Goal: Task Accomplishment & Management: Manage account settings

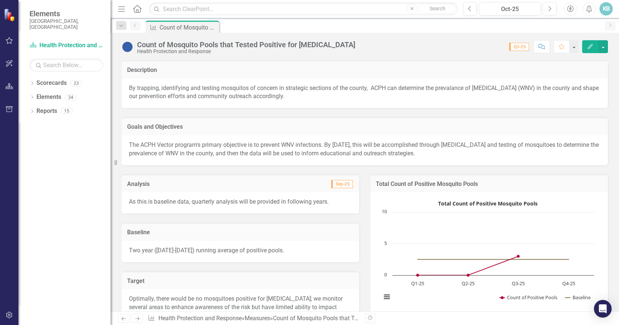
click at [139, 9] on icon "Home" at bounding box center [137, 9] width 10 height 8
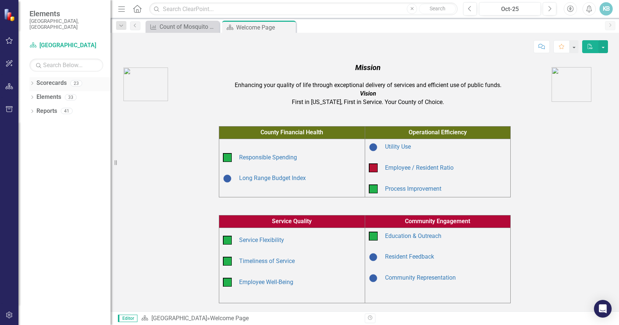
click at [32, 81] on icon at bounding box center [32, 82] width 2 height 3
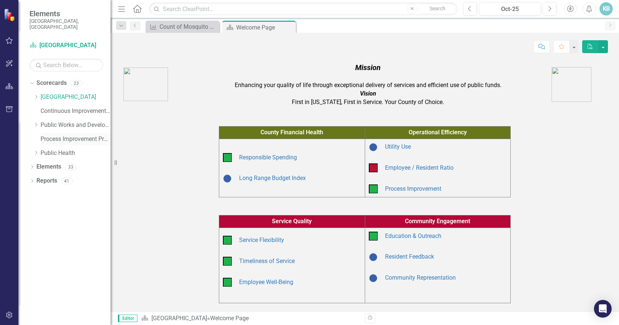
click at [56, 135] on link "Process Improvement Program" at bounding box center [76, 139] width 70 height 8
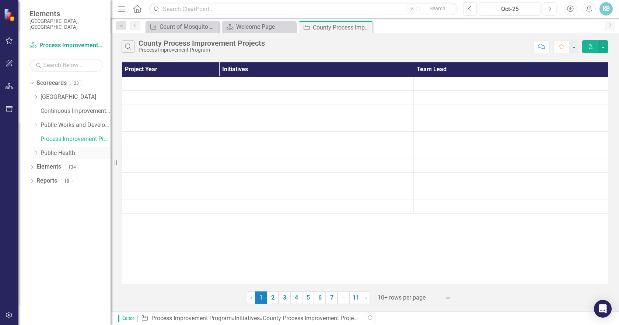
click at [55, 149] on link "Public Health" at bounding box center [76, 153] width 70 height 8
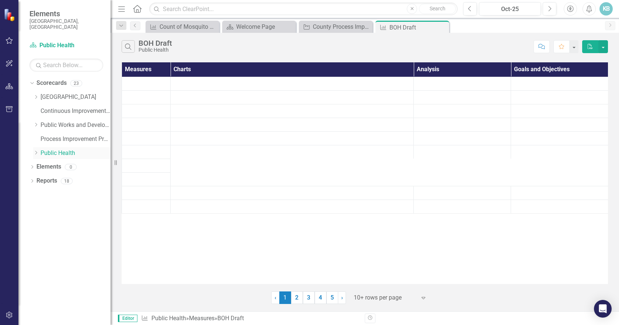
click at [34, 150] on icon "Dropdown" at bounding box center [36, 152] width 6 height 4
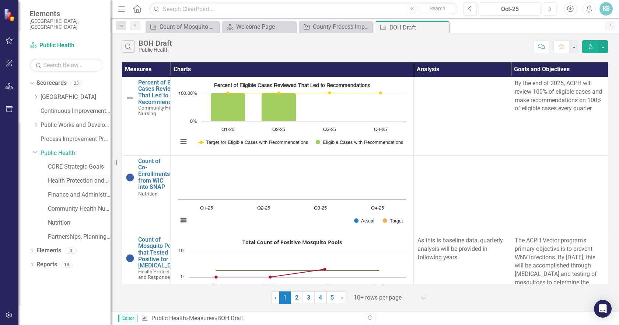
click at [59, 177] on link "Health Protection and Response" at bounding box center [79, 181] width 63 height 8
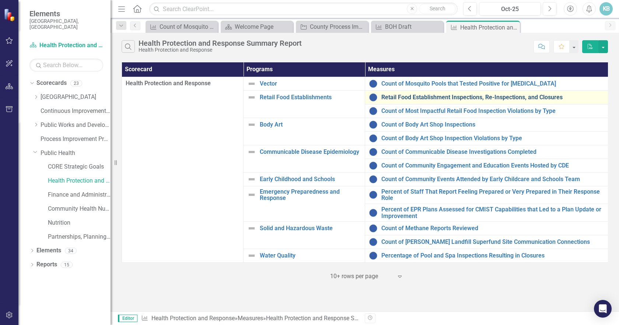
click at [400, 95] on link "Retail Food Establishment Inspections, Re-Inspections, and Closures" at bounding box center [492, 97] width 223 height 7
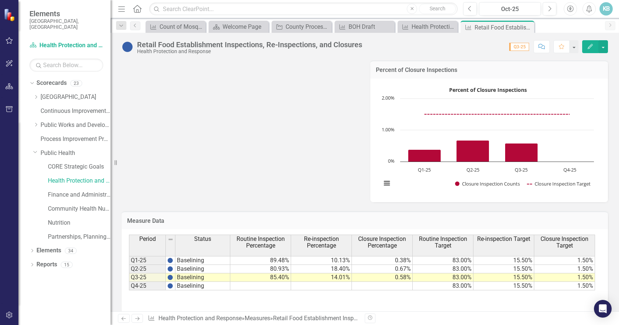
scroll to position [439, 0]
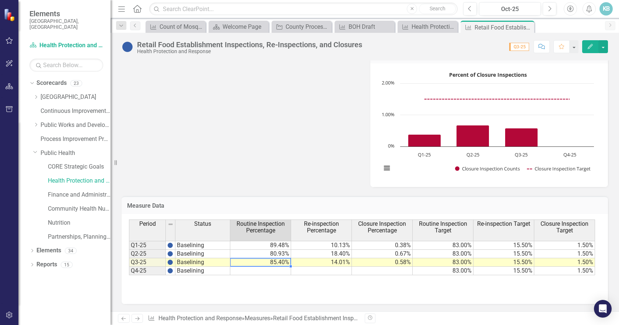
click at [278, 263] on td "85.40%" at bounding box center [260, 262] width 61 height 8
click at [278, 262] on td "85.40%" at bounding box center [260, 262] width 61 height 8
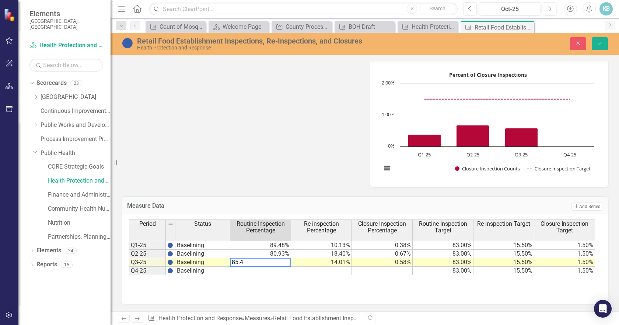
drag, startPoint x: 240, startPoint y: 261, endPoint x: 258, endPoint y: 261, distance: 17.7
click at [253, 261] on textarea "85.4" at bounding box center [260, 262] width 61 height 9
click at [306, 264] on td "14.01%" at bounding box center [321, 262] width 61 height 8
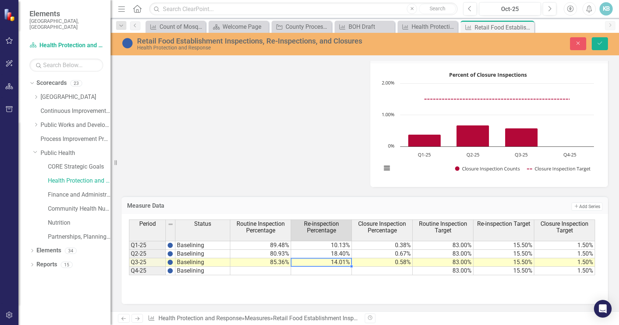
click at [344, 263] on td "14.01%" at bounding box center [321, 262] width 61 height 8
drag, startPoint x: 303, startPoint y: 262, endPoint x: 327, endPoint y: 263, distance: 23.6
click at [323, 264] on textarea "14.01" at bounding box center [321, 262] width 61 height 9
click at [387, 262] on td "0.58%" at bounding box center [382, 262] width 61 height 8
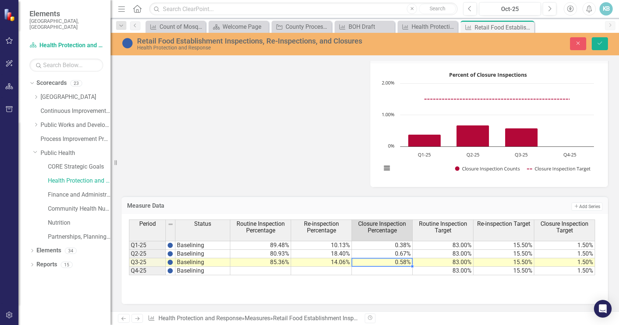
click at [384, 279] on div "Period Status Routine Inspection Percentage Re-inspection Percentage Closure In…" at bounding box center [365, 256] width 472 height 74
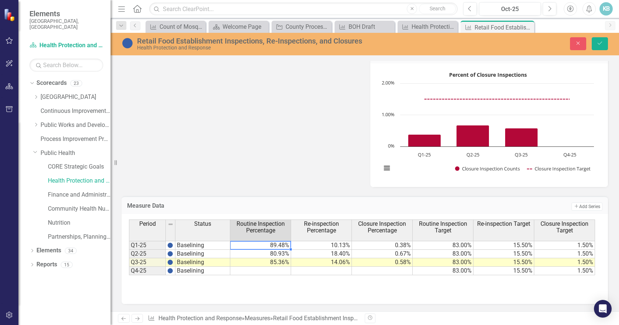
click at [284, 244] on td "89.48%" at bounding box center [260, 245] width 61 height 9
click at [309, 245] on td "10.13%" at bounding box center [321, 245] width 61 height 9
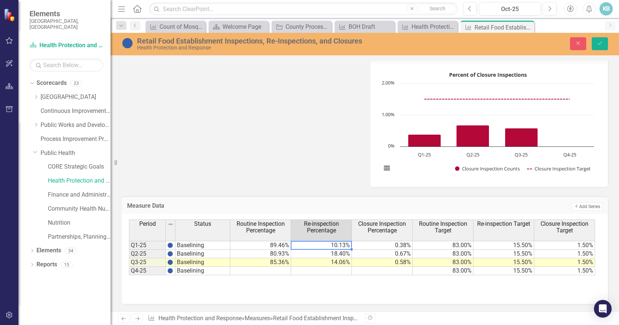
click at [342, 243] on td "10.13%" at bounding box center [321, 245] width 61 height 9
click at [344, 245] on td "10.13%" at bounding box center [321, 245] width 61 height 9
click at [306, 244] on textarea "10.13" at bounding box center [321, 245] width 61 height 9
drag, startPoint x: 303, startPoint y: 244, endPoint x: 311, endPoint y: 243, distance: 8.2
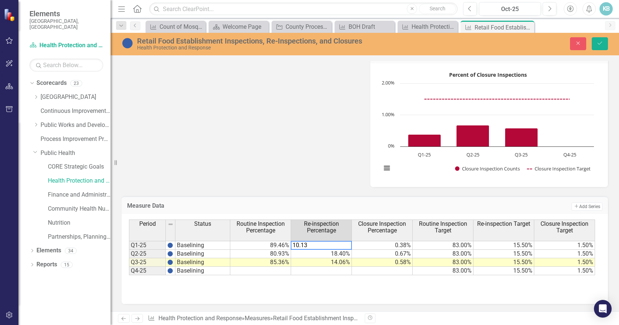
click at [311, 243] on textarea "10.13" at bounding box center [321, 245] width 61 height 9
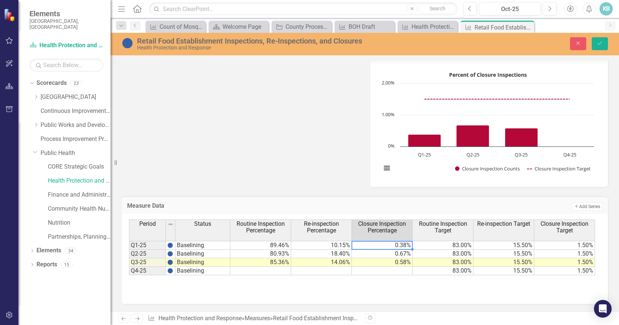
click at [385, 245] on td "0.38%" at bounding box center [382, 245] width 61 height 9
click at [275, 256] on td "80.93%" at bounding box center [260, 254] width 61 height 8
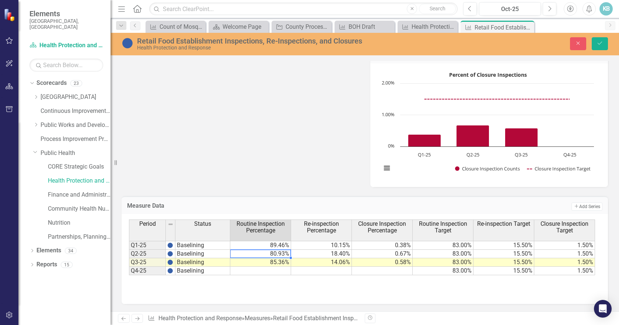
click at [275, 254] on td "80.93%" at bounding box center [260, 254] width 61 height 8
click at [233, 253] on textarea "80.93" at bounding box center [260, 253] width 61 height 9
click at [313, 253] on td "18.40%" at bounding box center [321, 254] width 61 height 8
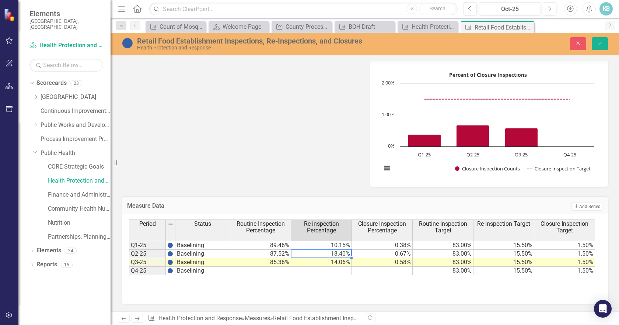
click at [317, 251] on td "18.40%" at bounding box center [321, 254] width 61 height 8
drag, startPoint x: 338, startPoint y: 251, endPoint x: 356, endPoint y: 251, distance: 18.4
click at [356, 251] on tr "Q2-25 Baselining 87.52% 18.40% 0.67% 83.00% 15.50% 1.50%" at bounding box center [362, 254] width 466 height 8
click at [329, 252] on td "18.40%" at bounding box center [321, 254] width 61 height 8
type textarea "4"
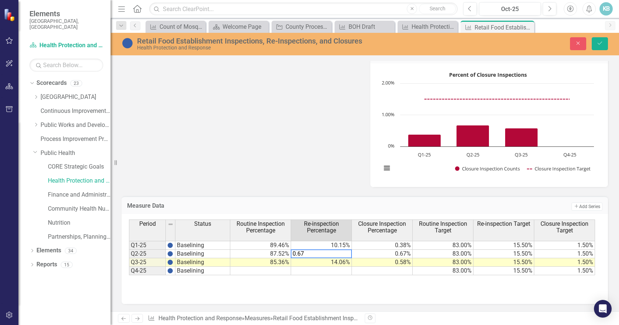
click at [383, 254] on td "0.67%" at bounding box center [382, 254] width 61 height 8
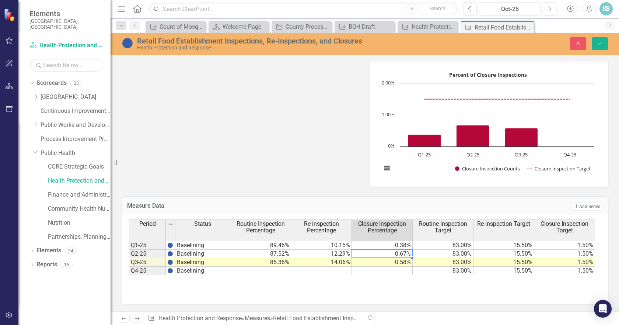
click at [383, 253] on td "0.67%" at bounding box center [382, 254] width 61 height 8
type textarea "85.36"
click at [265, 264] on td "85.36%" at bounding box center [260, 262] width 61 height 8
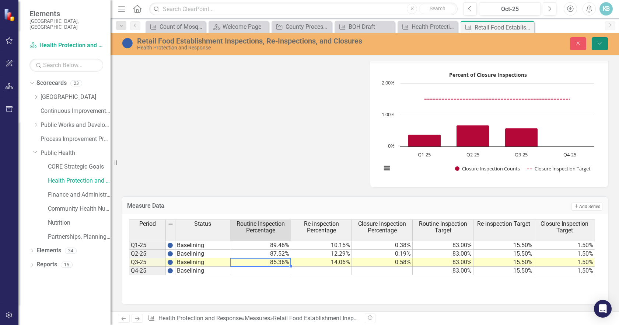
click at [601, 42] on icon "Save" at bounding box center [600, 43] width 7 height 5
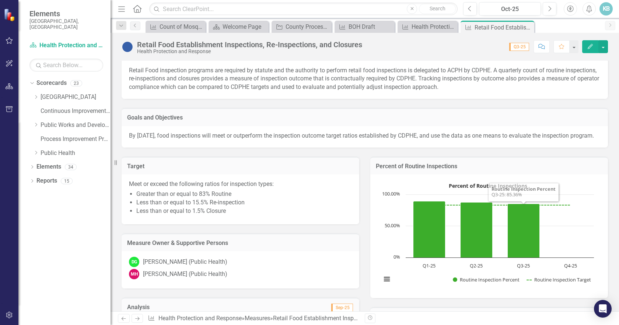
scroll to position [0, 0]
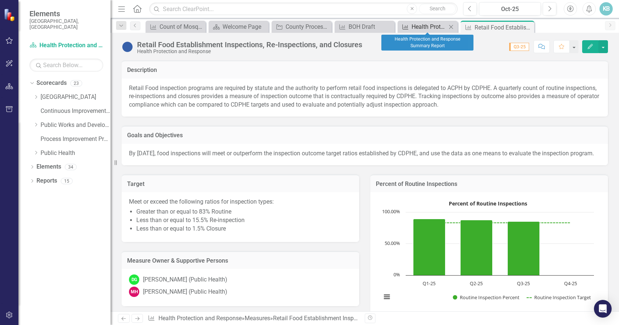
click at [430, 28] on div "Health Protection and Response Summary Report" at bounding box center [429, 26] width 35 height 9
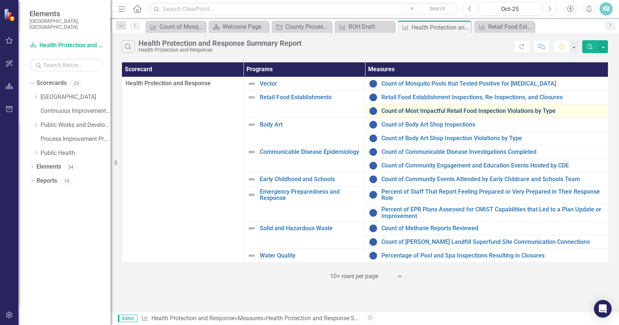
click at [396, 111] on link "Count of Most Impactful Retail Food Inspection Violations by Type" at bounding box center [492, 111] width 223 height 7
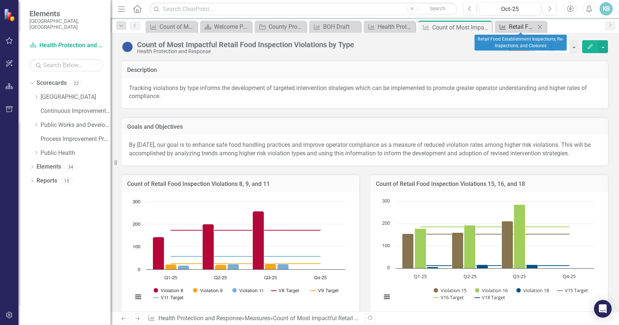
click at [516, 29] on div "Retail Food Establishment Inspections, Re-Inspections, and Closures" at bounding box center [522, 26] width 27 height 9
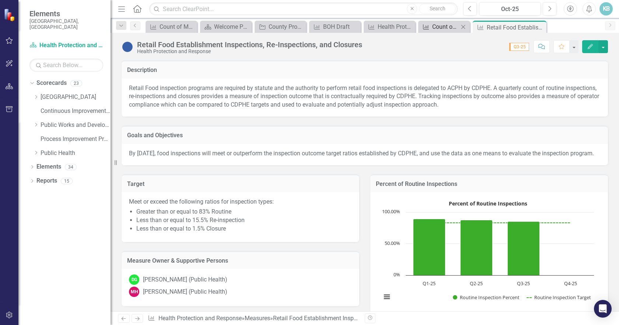
click at [441, 29] on div "Count of Most Impactful Retail Food Inspection Violations by Type" at bounding box center [445, 26] width 27 height 9
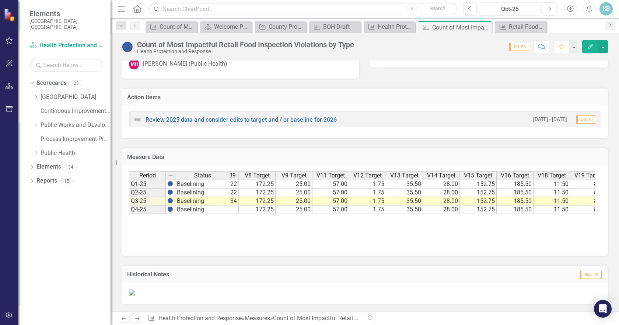
click at [340, 179] on tr "17 1 30 26 155 179 6 14 44 66 238 174 22 172.25 25.00 57.00 1.75 35.50 28.00 15…" at bounding box center [276, 183] width 1032 height 9
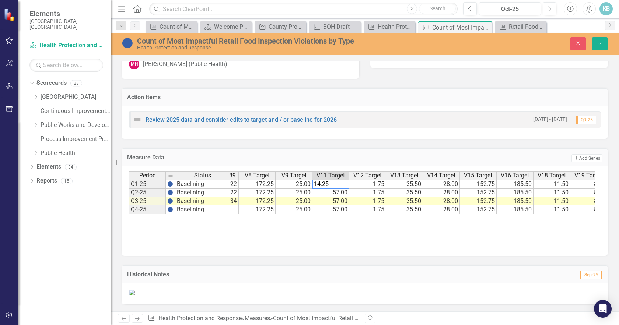
type textarea "14.25"
click at [349, 226] on div "Violation 13 Violation 14 Violation 15 Violation 16 Violation 18 Violation 19 V…" at bounding box center [365, 208] width 472 height 74
click at [339, 179] on td "14.25" at bounding box center [331, 183] width 37 height 9
drag, startPoint x: 348, startPoint y: 181, endPoint x: 347, endPoint y: 202, distance: 20.3
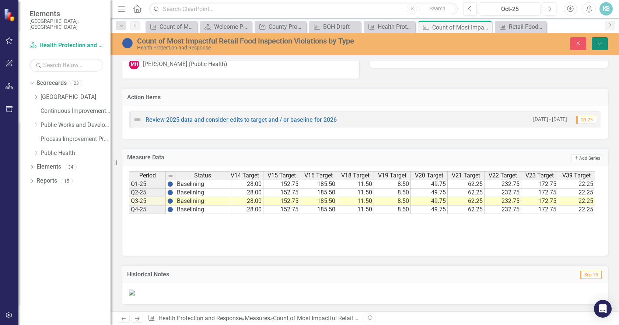
click at [596, 47] on button "Save" at bounding box center [600, 43] width 16 height 13
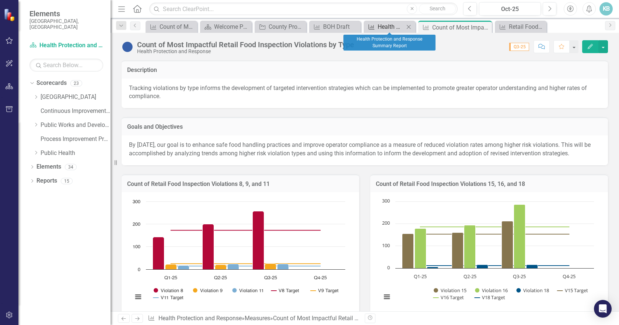
click at [375, 27] on icon "Measure" at bounding box center [371, 27] width 7 height 6
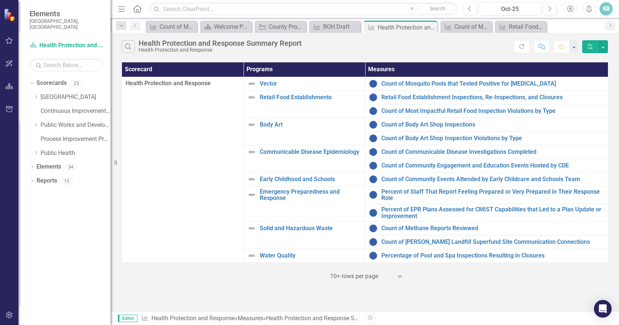
click at [227, 282] on div "‹ Previous 1 (current) › Next 10+ rows per page Expand" at bounding box center [365, 273] width 486 height 18
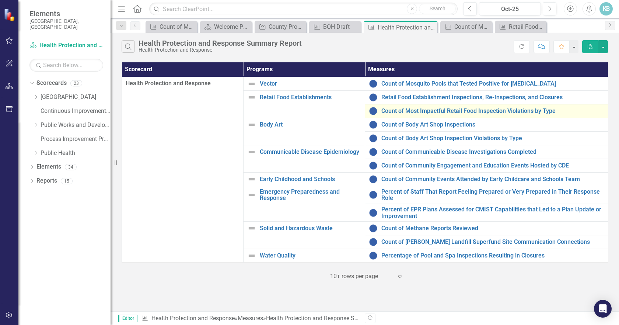
click at [460, 115] on div "Count of Most Impactful Retail Food Inspection Violations by Type" at bounding box center [486, 111] width 235 height 9
click at [457, 110] on link "Count of Most Impactful Retail Food Inspection Violations by Type" at bounding box center [492, 111] width 223 height 7
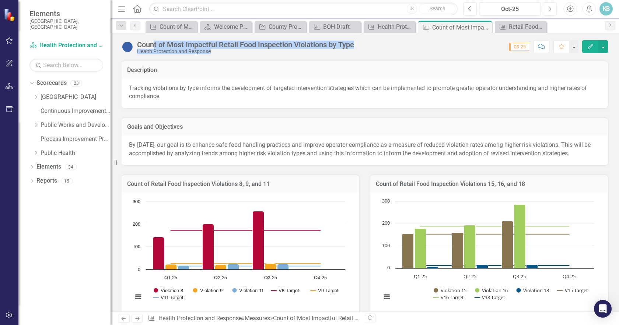
drag, startPoint x: 360, startPoint y: 42, endPoint x: 153, endPoint y: 47, distance: 207.6
click at [153, 47] on div "Count of Most Impactful Retail Food Inspection Violations by Type Health Protec…" at bounding box center [365, 44] width 509 height 22
click at [321, 56] on div "Count of Most Impactful Retail Food Inspection Violations by Type Health Protec…" at bounding box center [365, 172] width 509 height 278
drag, startPoint x: 360, startPoint y: 45, endPoint x: 190, endPoint y: 43, distance: 170.6
click at [190, 42] on div "Count of Most Impactful Retail Food Inspection Violations by Type Health Protec…" at bounding box center [365, 44] width 509 height 22
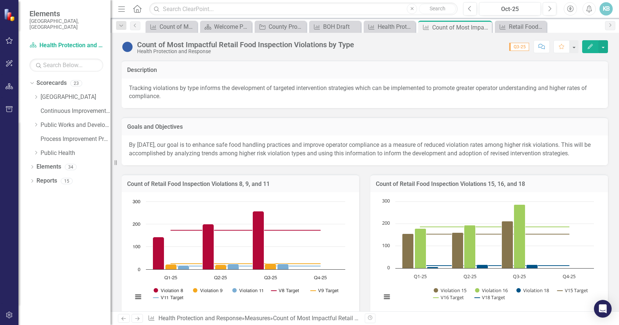
click at [143, 39] on div "Count of Most Impactful Retail Food Inspection Violations by Type Health Protec…" at bounding box center [365, 44] width 509 height 22
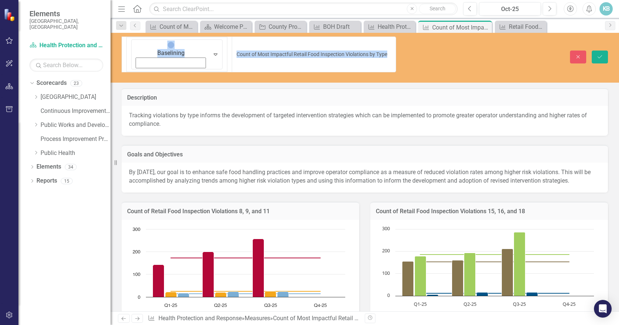
drag, startPoint x: 138, startPoint y: 42, endPoint x: 330, endPoint y: 44, distance: 192.4
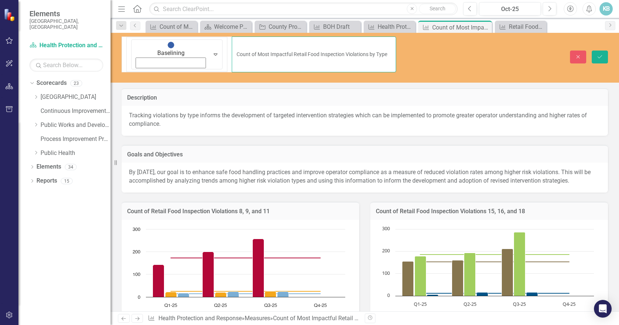
drag, startPoint x: 330, startPoint y: 44, endPoint x: 108, endPoint y: 36, distance: 222.7
click at [108, 36] on div "Elements [GEOGRAPHIC_DATA], [GEOGRAPHIC_DATA] Scorecard Health Protection and R…" at bounding box center [309, 162] width 619 height 325
click at [425, 50] on div "Close Save" at bounding box center [513, 56] width 201 height 13
click at [578, 54] on icon "Close" at bounding box center [578, 56] width 7 height 5
